Goal: Task Accomplishment & Management: Use online tool/utility

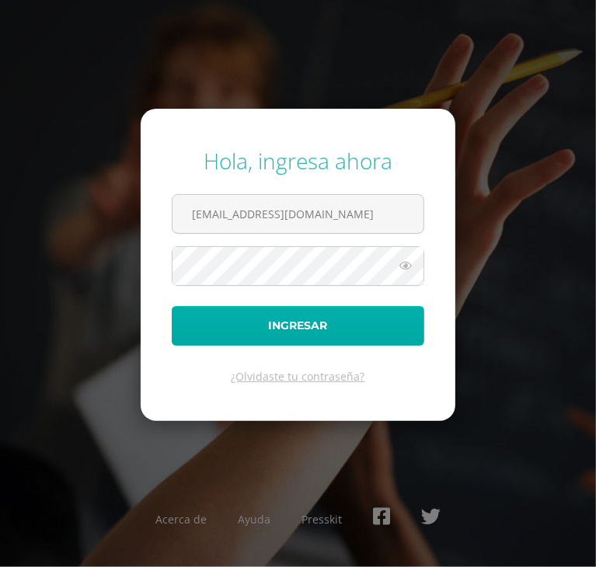
type input "[EMAIL_ADDRESS][DOMAIN_NAME]"
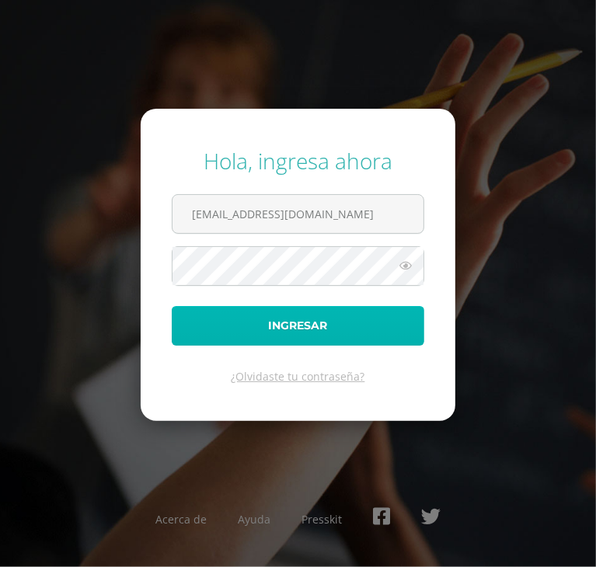
click at [240, 328] on button "Ingresar" at bounding box center [298, 326] width 252 height 40
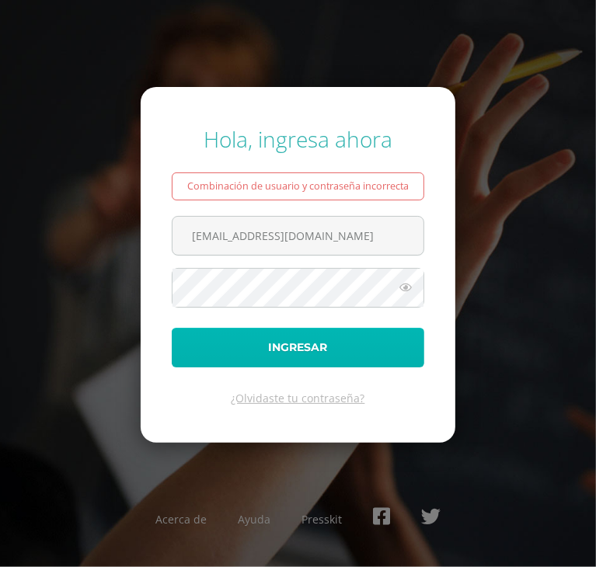
click at [269, 351] on button "Ingresar" at bounding box center [298, 348] width 252 height 40
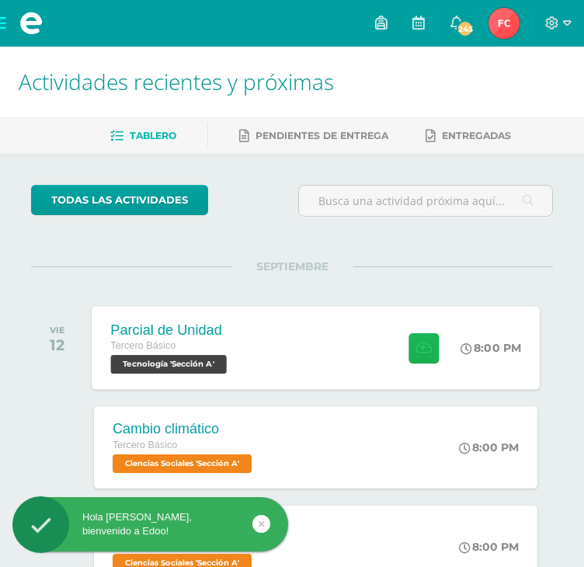
click at [429, 350] on button at bounding box center [423, 347] width 30 height 30
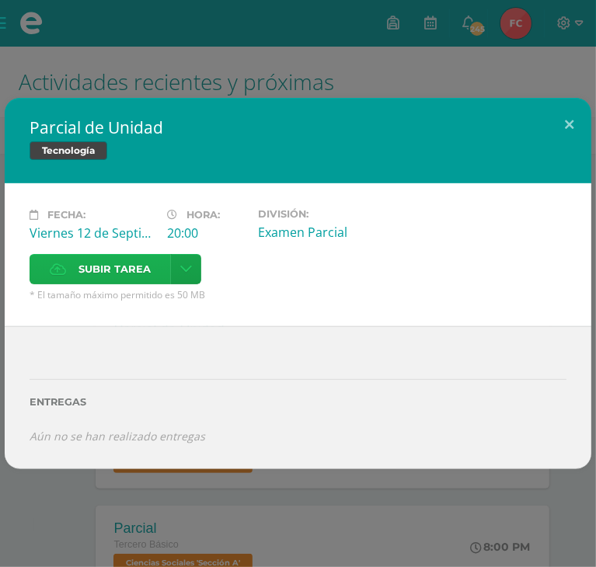
click at [151, 255] on span "Subir tarea" at bounding box center [114, 269] width 72 height 29
click at [0, 0] on input "Subir tarea" at bounding box center [0, 0] width 0 height 0
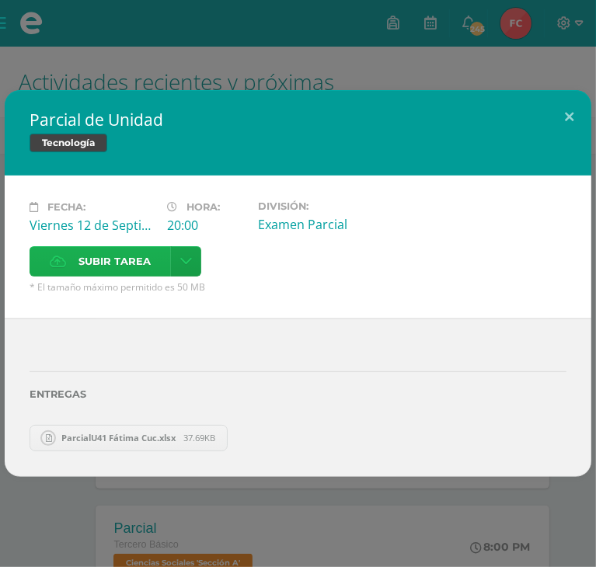
click at [171, 246] on label "Subir tarea" at bounding box center [100, 261] width 141 height 30
click at [0, 0] on input "Subir tarea" at bounding box center [0, 0] width 0 height 0
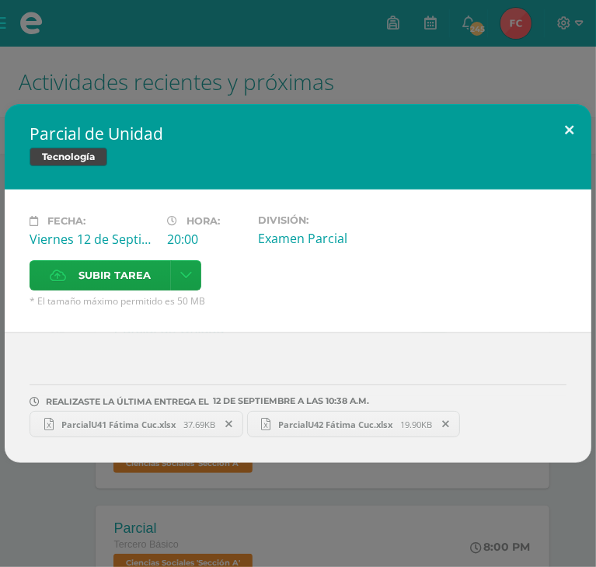
click at [573, 144] on button at bounding box center [569, 130] width 44 height 53
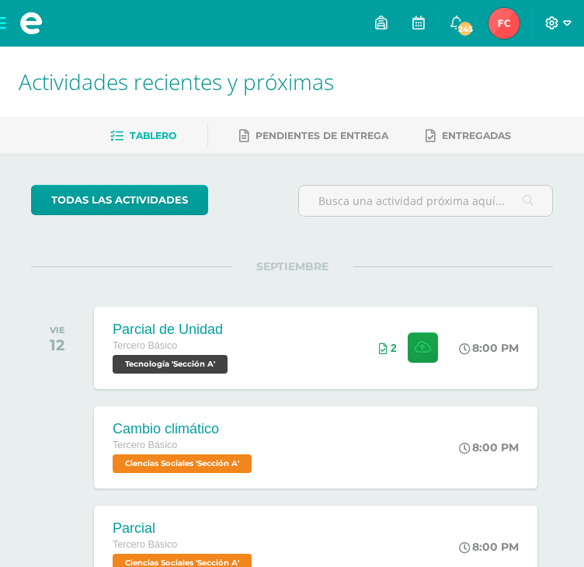
click at [564, 27] on icon at bounding box center [567, 23] width 9 height 14
click at [526, 108] on span "Cerrar sesión" at bounding box center [518, 105] width 70 height 15
